Goal: Information Seeking & Learning: Understand process/instructions

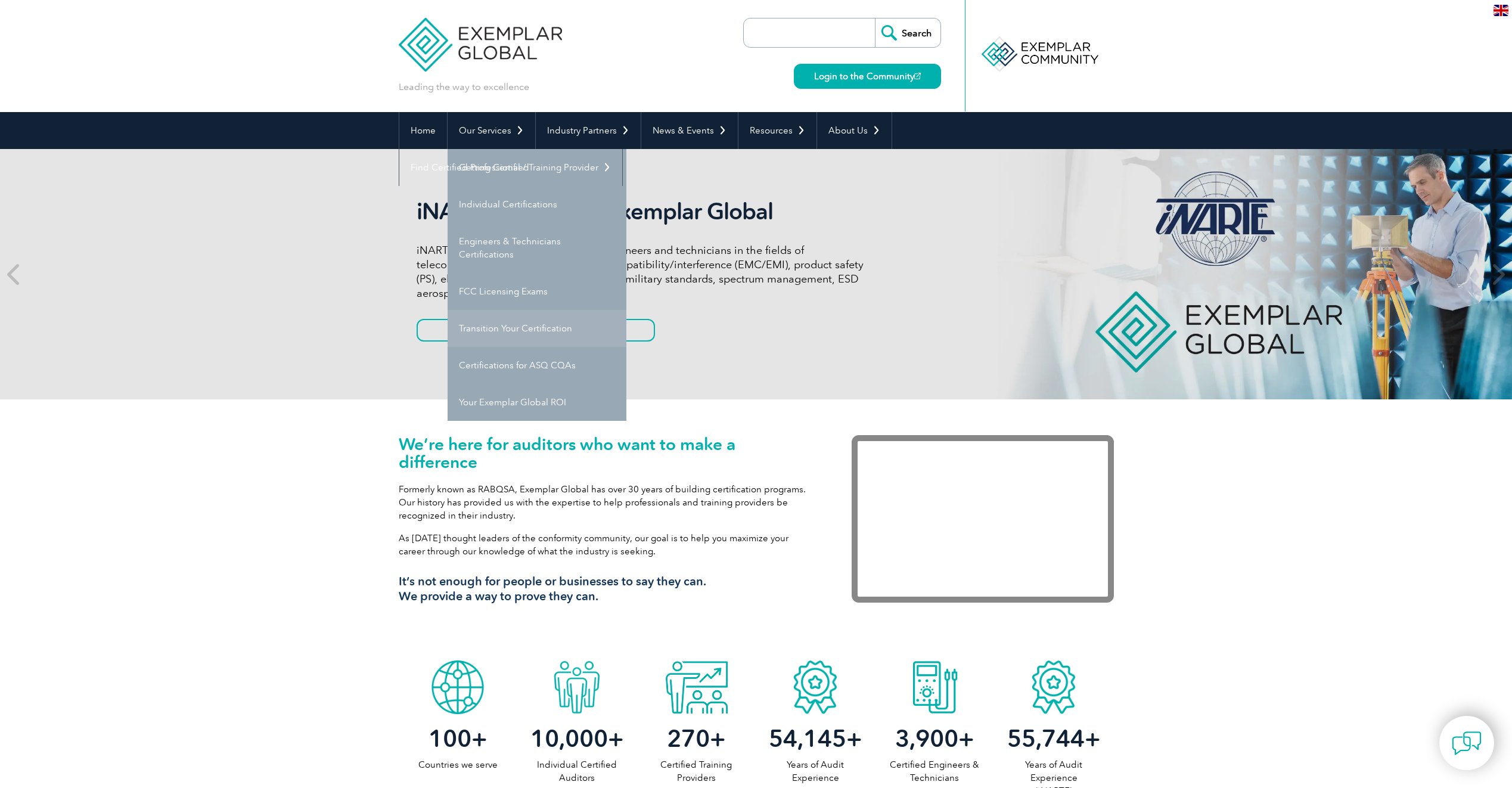
click at [512, 333] on link "Transition Your Certification" at bounding box center [536, 328] width 178 height 37
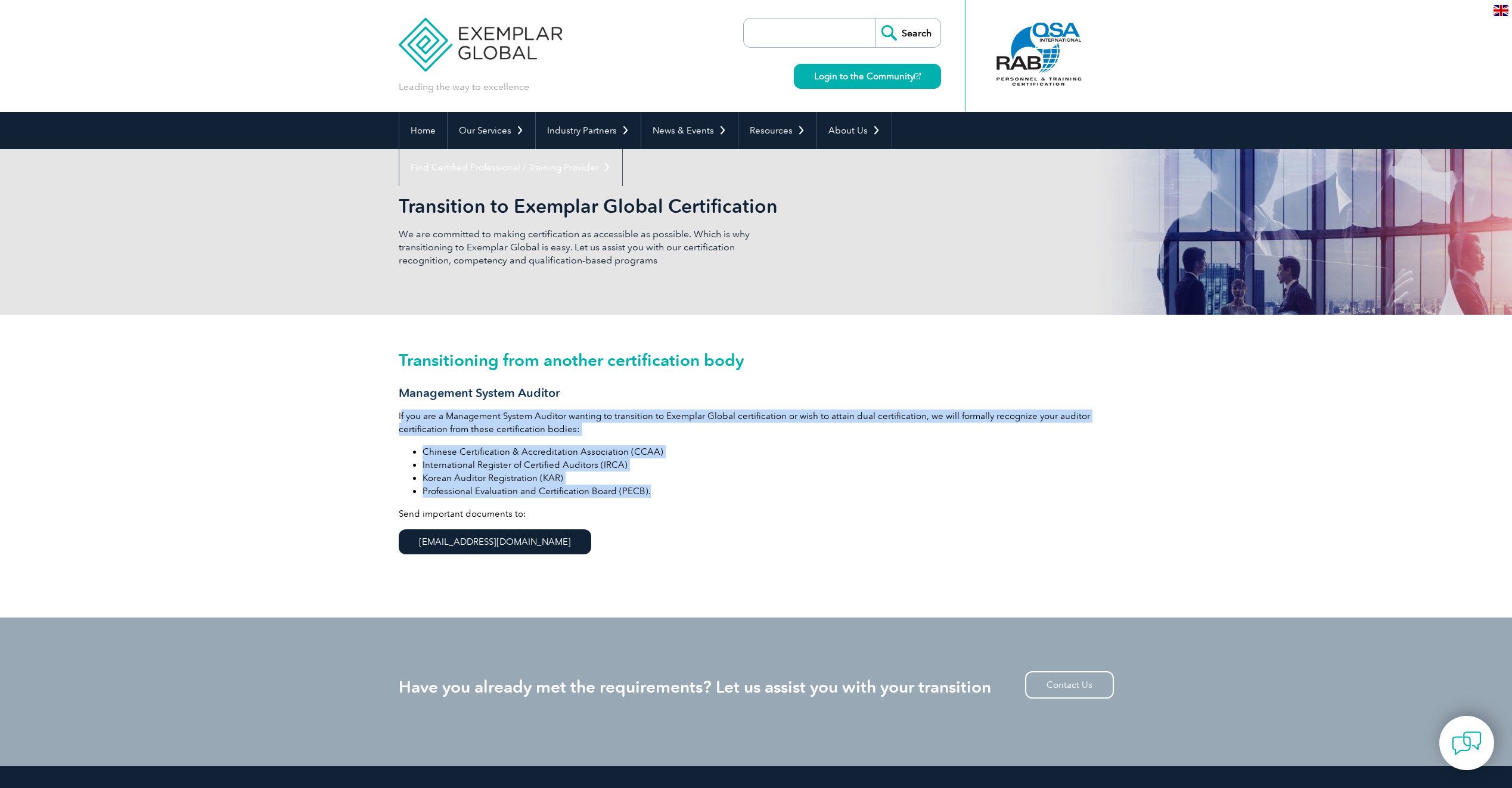
drag, startPoint x: 644, startPoint y: 493, endPoint x: 401, endPoint y: 401, distance: 259.8
click at [401, 401] on div "Transitioning from another certification body Management System Auditor If you …" at bounding box center [756, 465] width 715 height 302
click at [578, 427] on p "If you are a Management System Auditor wanting to transition to Exemplar Global…" at bounding box center [756, 422] width 715 height 26
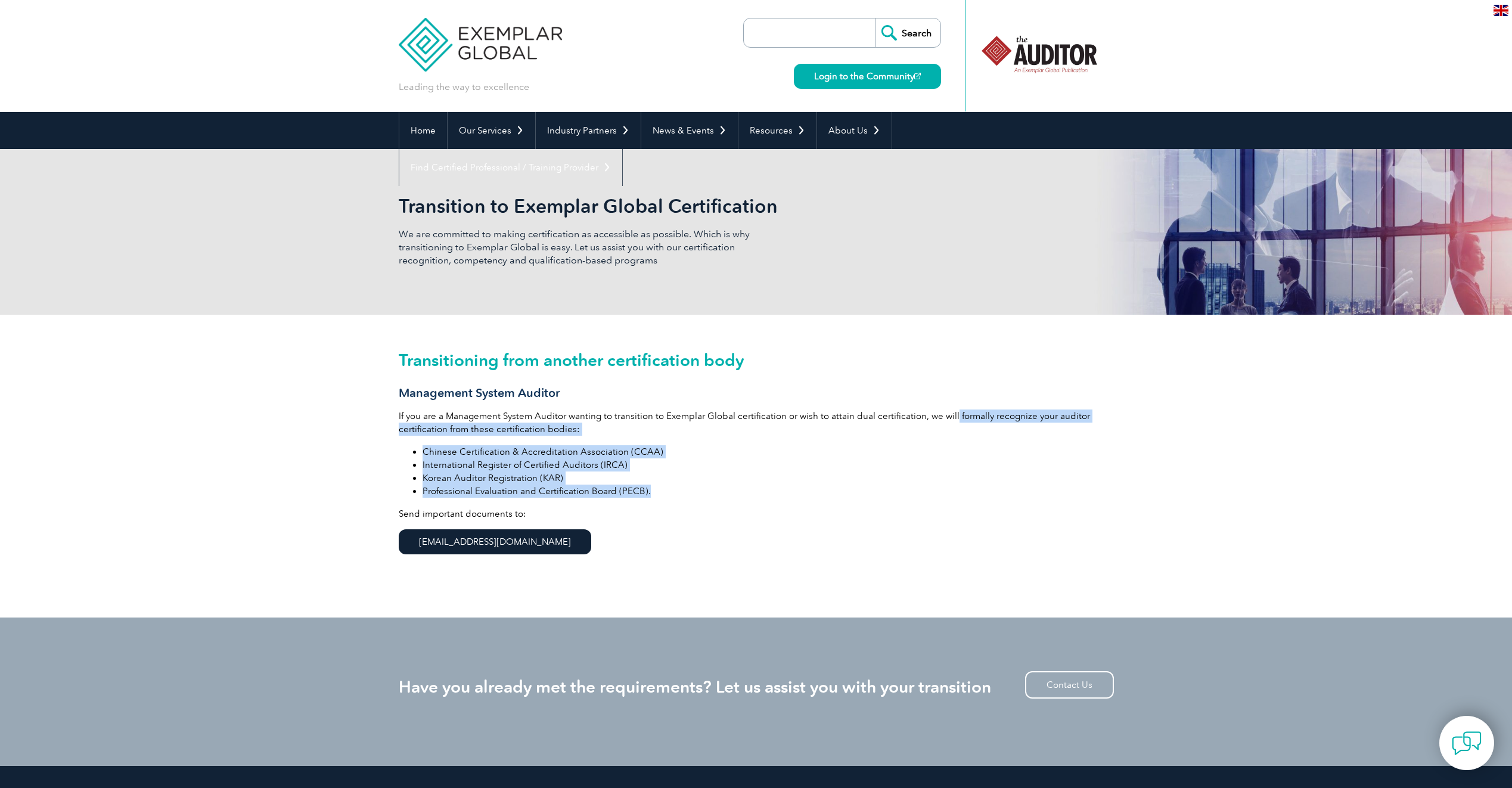
drag, startPoint x: 948, startPoint y: 418, endPoint x: 644, endPoint y: 488, distance: 312.0
click at [644, 488] on div "Transitioning from another certification body Management System Auditor If you …" at bounding box center [756, 465] width 715 height 302
copy div "formally recognize your auditor certification from these certification bodies: …"
